Goal: Information Seeking & Learning: Learn about a topic

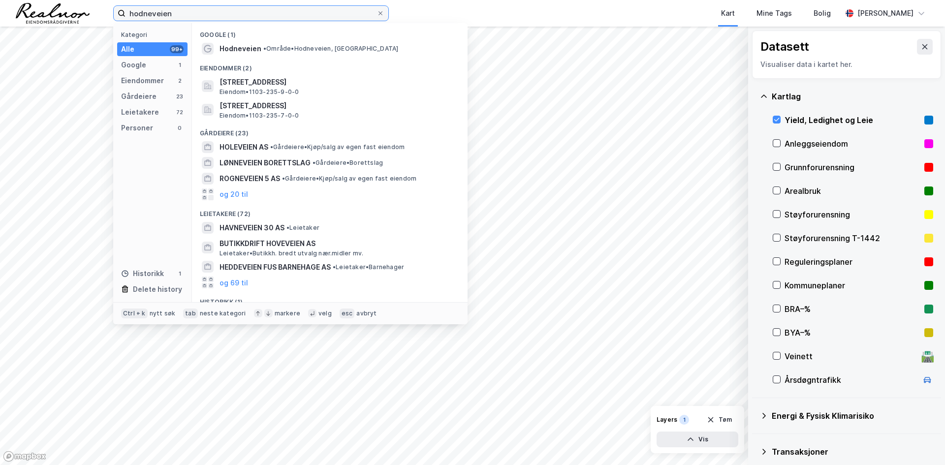
drag, startPoint x: 100, startPoint y: 6, endPoint x: -82, endPoint y: 1, distance: 182.1
click at [0, 1] on html "hodneveien Kategori Alle 99+ Google 1 Eiendommer 2 Gårdeiere 23 Leietakere 72 P…" at bounding box center [472, 232] width 945 height 465
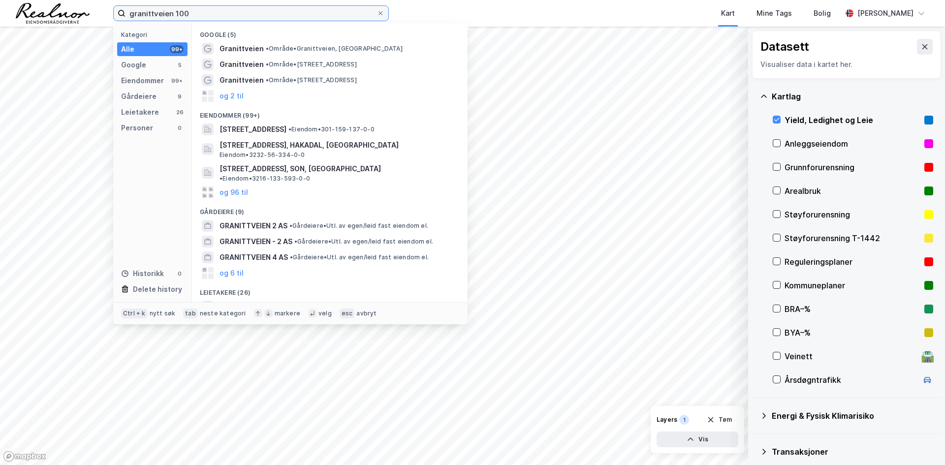
type input "granittveien 100"
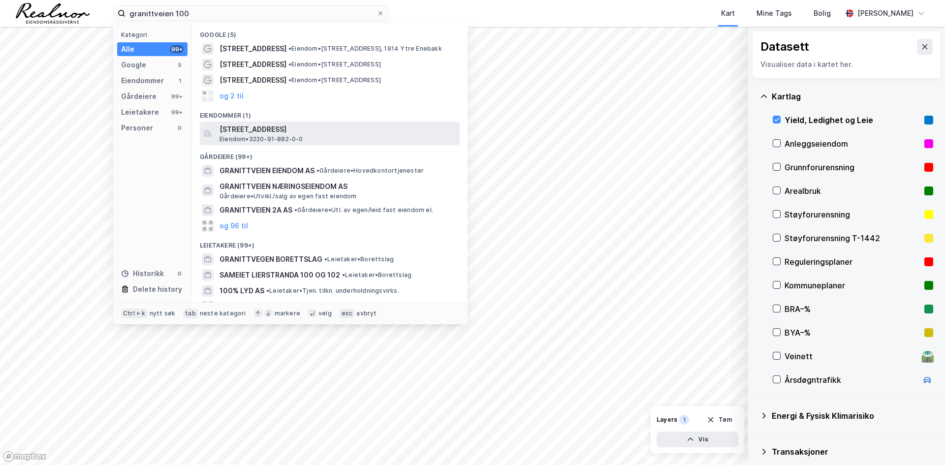
click at [273, 131] on span "[STREET_ADDRESS]" at bounding box center [337, 130] width 236 height 12
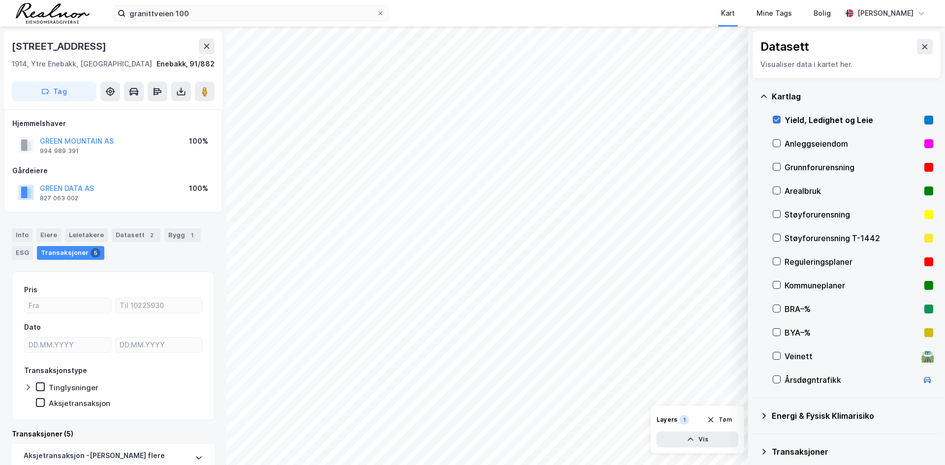
click at [776, 120] on icon at bounding box center [776, 119] width 7 height 7
click at [792, 451] on div "Transaksjoner" at bounding box center [852, 452] width 161 height 12
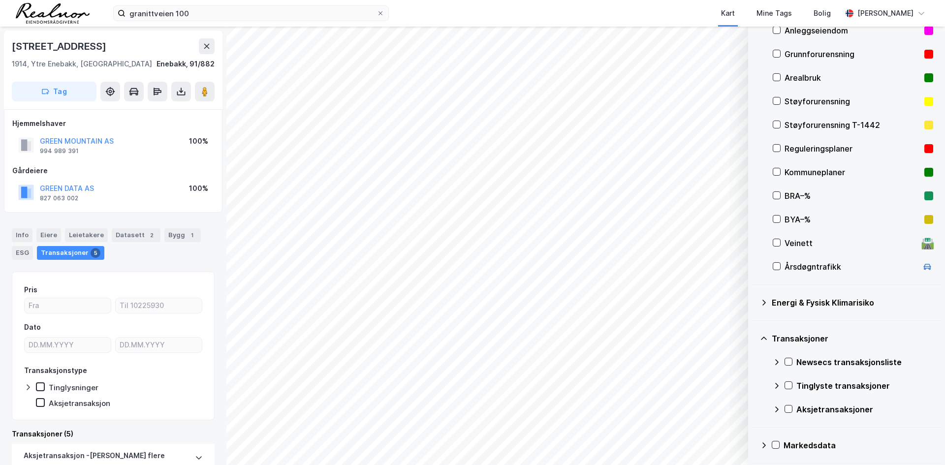
scroll to position [116, 0]
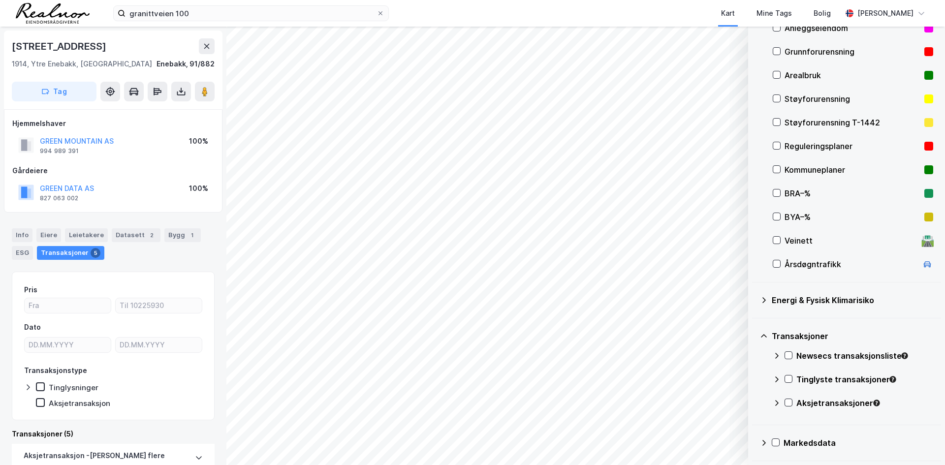
click at [792, 357] on div "Newsecs transaksjonsliste" at bounding box center [853, 360] width 160 height 24
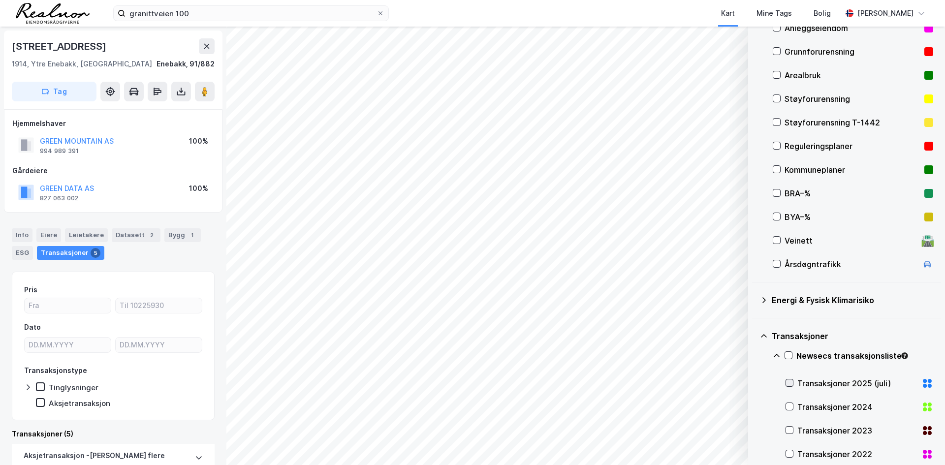
click at [788, 381] on icon at bounding box center [789, 382] width 7 height 7
click at [793, 381] on div "Transaksjoner 2025 (juli)" at bounding box center [859, 383] width 148 height 24
click at [787, 409] on icon at bounding box center [789, 406] width 7 height 7
click at [793, 423] on div "Transaksjoner 2023" at bounding box center [859, 431] width 148 height 24
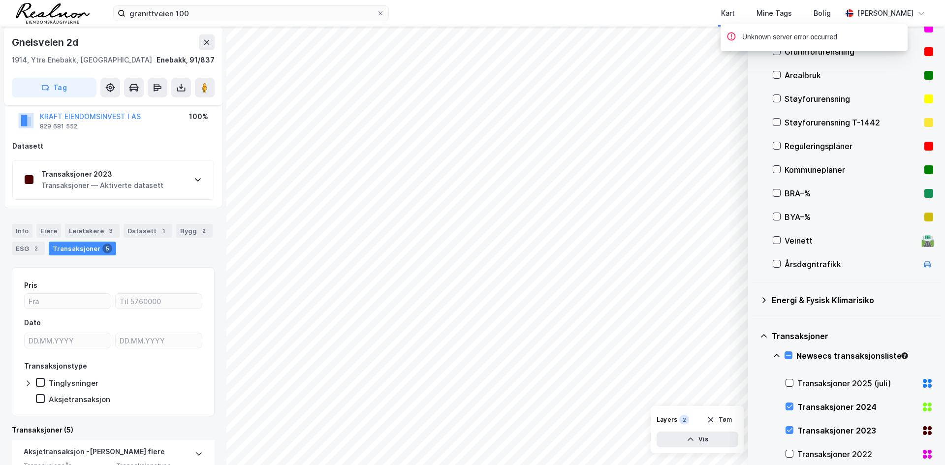
scroll to position [59, 0]
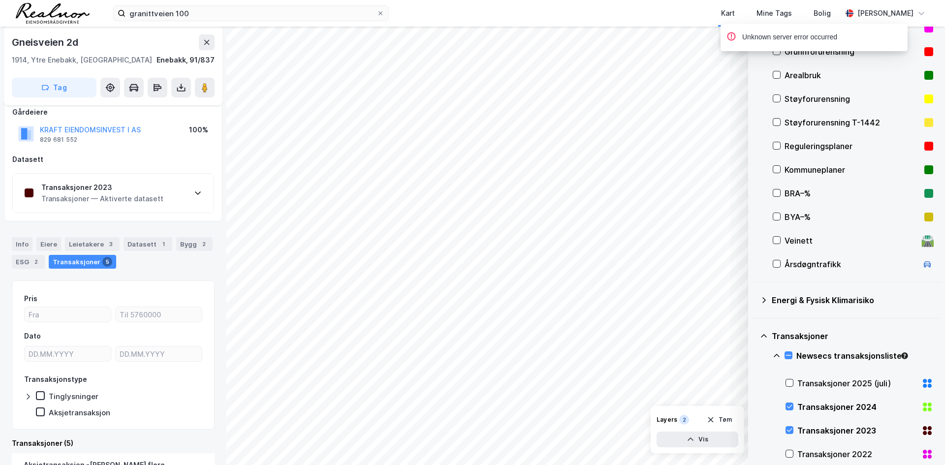
click at [198, 189] on icon at bounding box center [198, 193] width 8 height 8
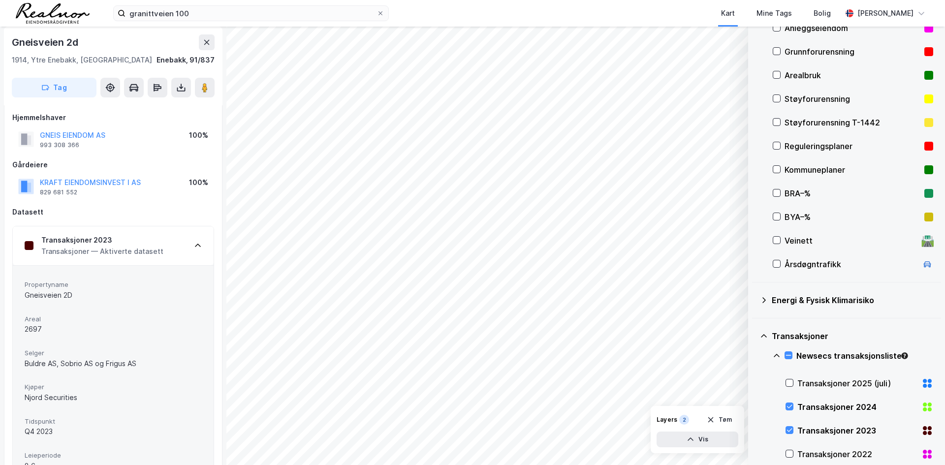
scroll to position [0, 0]
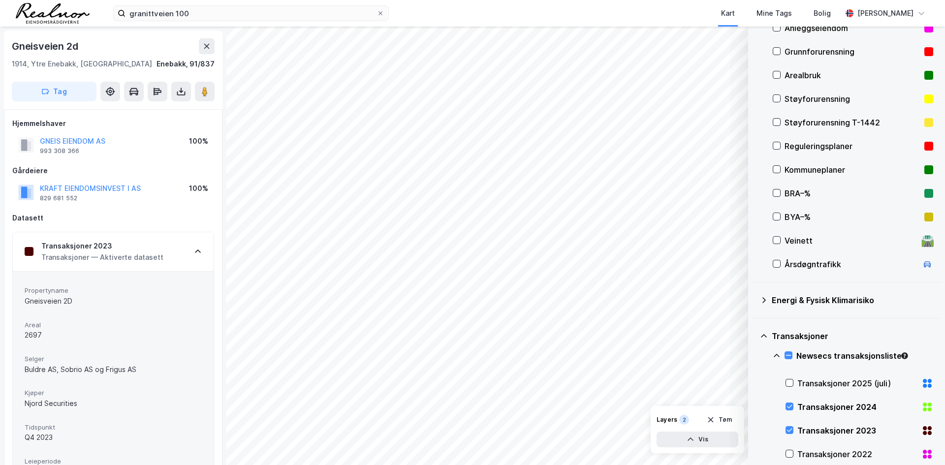
click at [788, 402] on div "Transaksjoner 2024" at bounding box center [859, 407] width 148 height 24
click at [788, 437] on div "Transaksjoner 2023" at bounding box center [859, 431] width 148 height 24
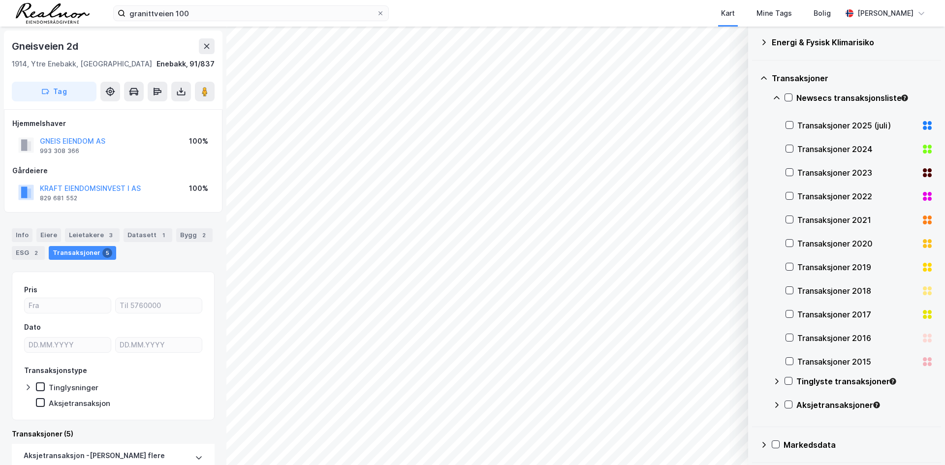
scroll to position [375, 0]
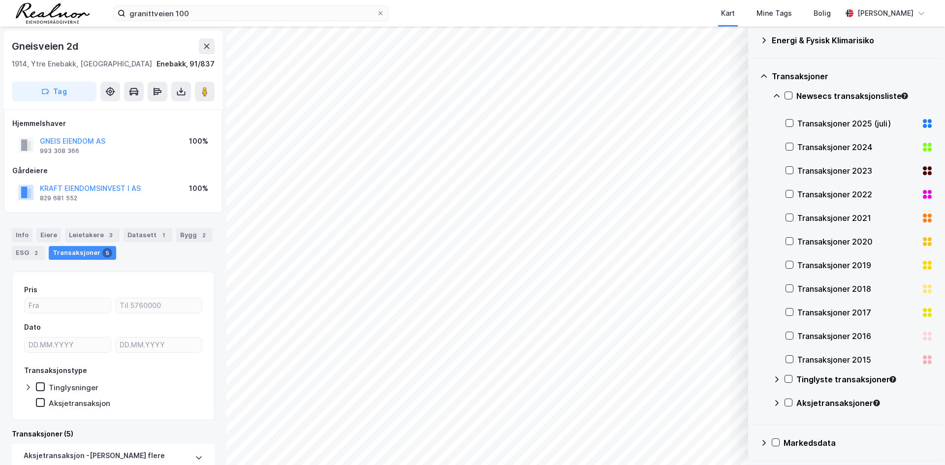
click at [784, 382] on div "Tinglyste transaksjoner" at bounding box center [853, 383] width 160 height 24
click at [792, 379] on div at bounding box center [788, 379] width 8 height 8
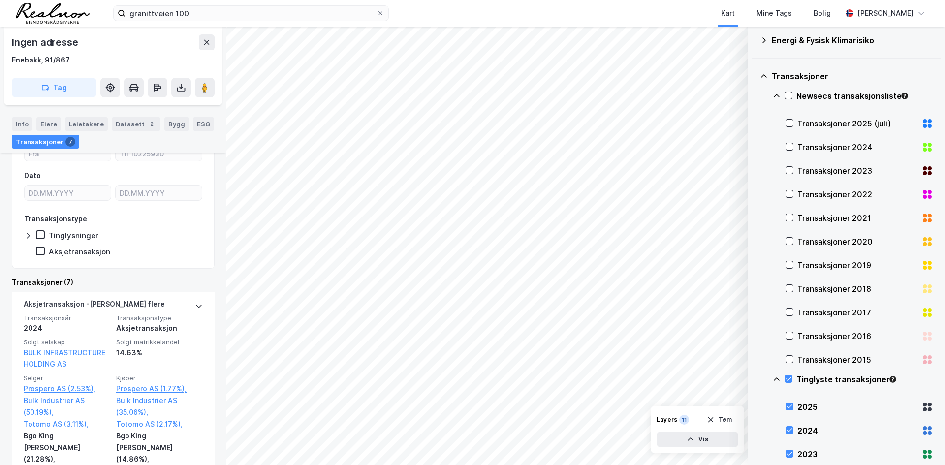
scroll to position [260, 0]
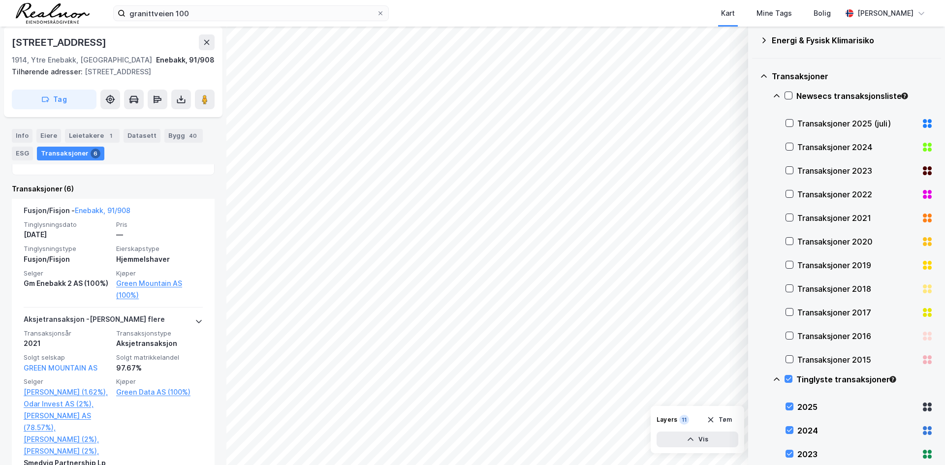
scroll to position [298, 0]
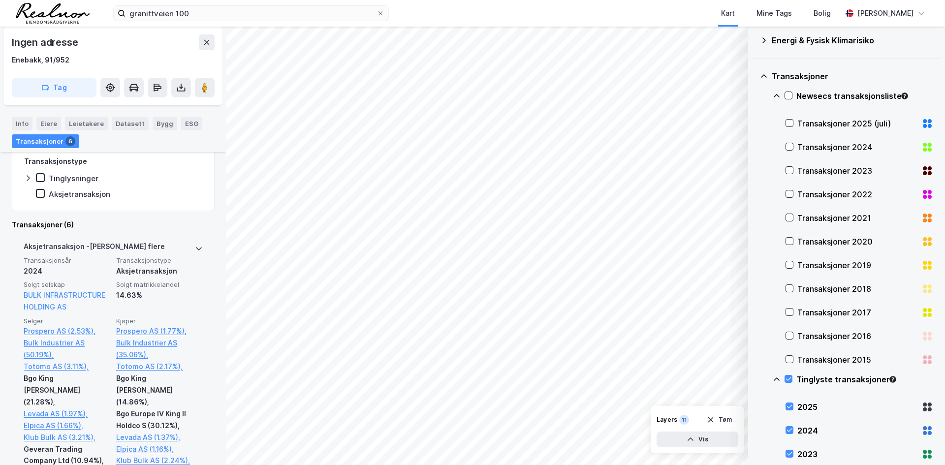
scroll to position [309, 0]
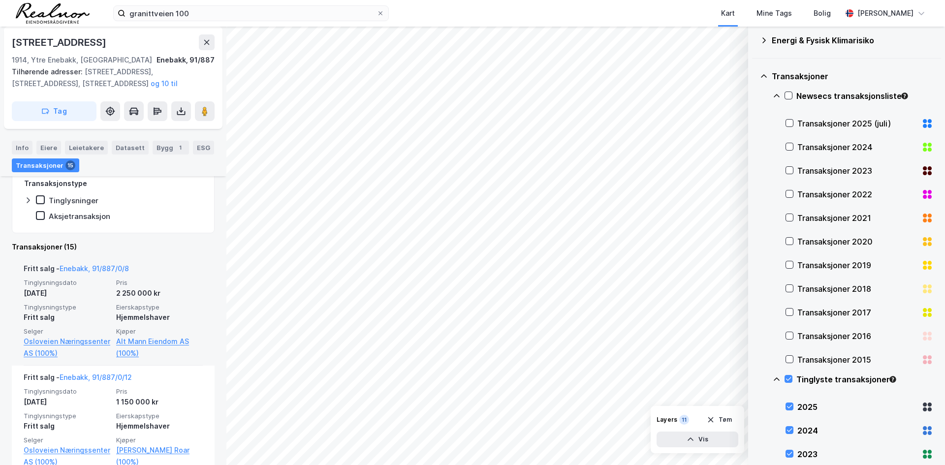
scroll to position [344, 0]
